Goal: Task Accomplishment & Management: Use online tool/utility

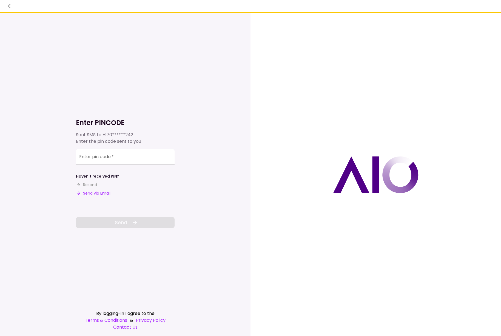
click at [105, 194] on button "Send via Email" at bounding box center [93, 193] width 35 height 6
click at [129, 158] on input "Enter pin code   *" at bounding box center [125, 156] width 99 height 15
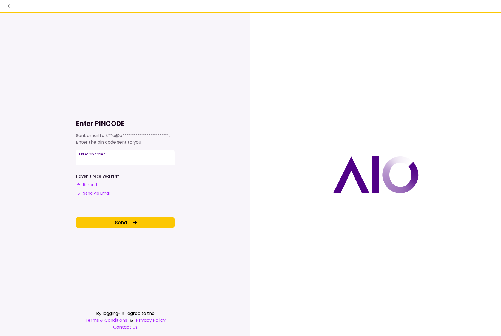
type input "******"
